Goal: Task Accomplishment & Management: Use online tool/utility

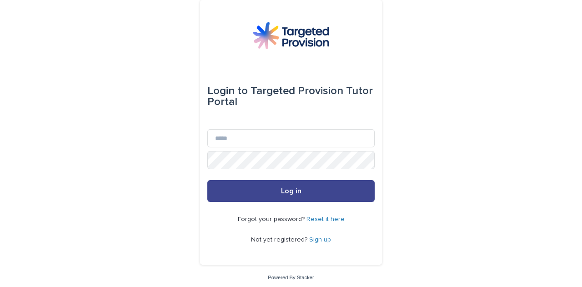
type input "**********"
click at [290, 192] on span "Log in" at bounding box center [291, 190] width 20 height 7
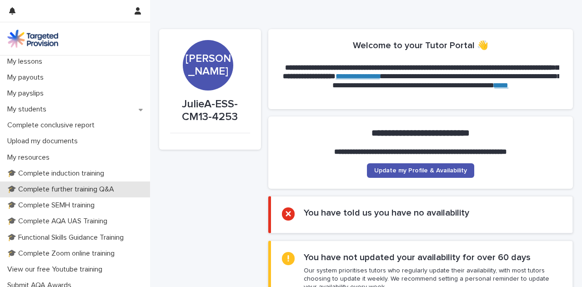
scroll to position [111, 0]
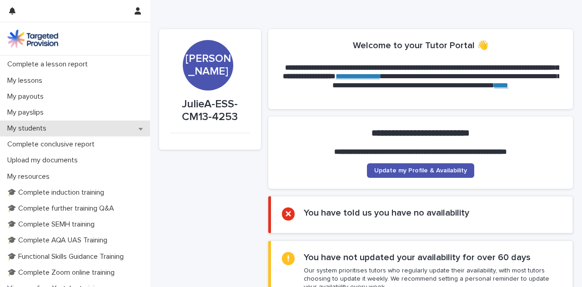
click at [138, 128] on div "My students" at bounding box center [75, 129] width 150 height 16
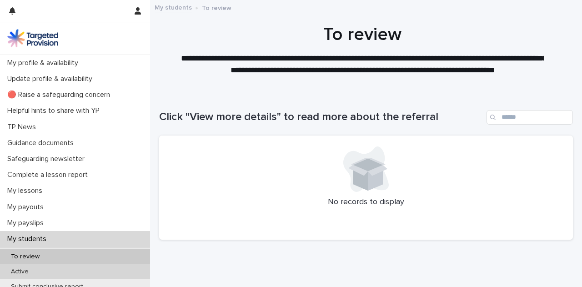
click at [47, 268] on div "Active" at bounding box center [75, 271] width 150 height 15
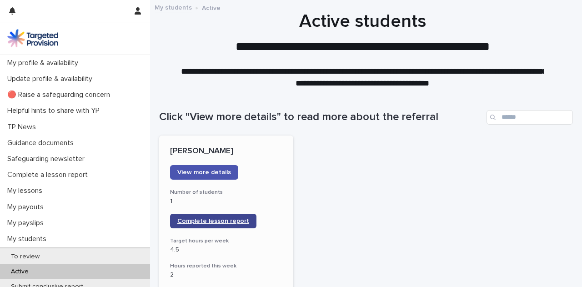
click at [205, 218] on span "Complete lesson report" at bounding box center [213, 221] width 72 height 6
